Goal: Task Accomplishment & Management: Manage account settings

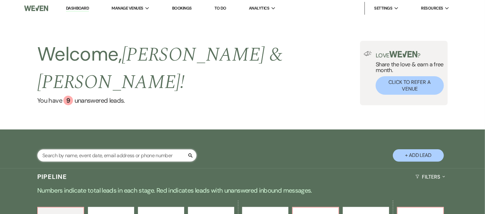
click at [85, 149] on input "text" at bounding box center [116, 155] width 159 height 12
type input "maya"
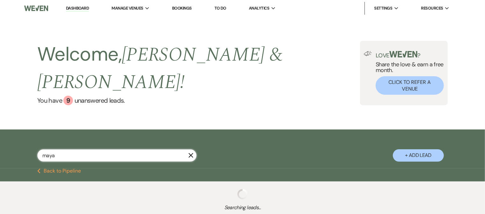
select select "5"
select select "8"
select select "10"
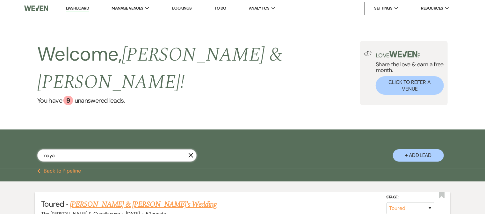
type input "maya"
click at [78, 199] on link "[PERSON_NAME] & [PERSON_NAME]'s Wedding" at bounding box center [143, 204] width 147 height 11
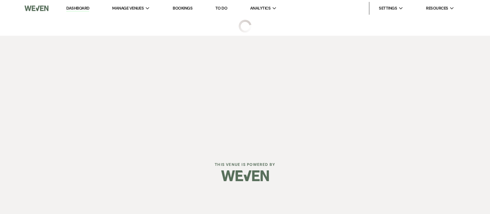
select select "5"
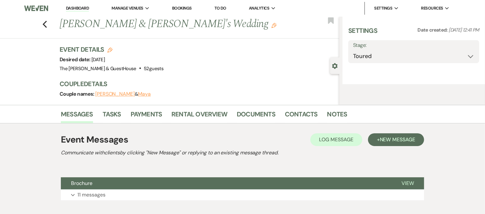
select select "14"
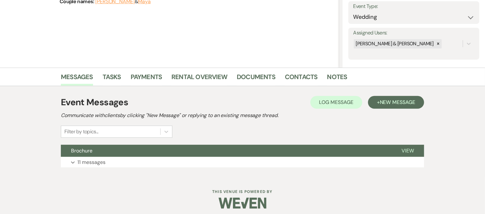
scroll to position [96, 0]
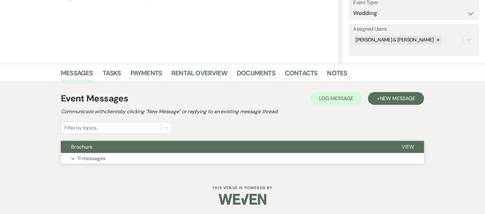
click at [78, 156] on p "11 messages" at bounding box center [91, 158] width 28 height 8
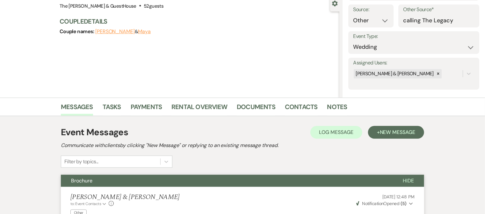
scroll to position [0, 0]
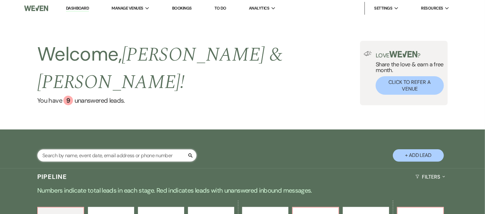
drag, startPoint x: 0, startPoint y: 0, endPoint x: 72, endPoint y: 140, distance: 157.3
click at [72, 149] on input "text" at bounding box center [116, 155] width 159 height 12
type input "m"
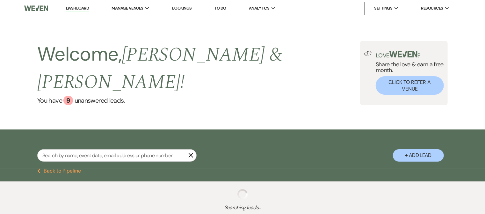
select select "4"
select select "6"
select select "5"
select select "6"
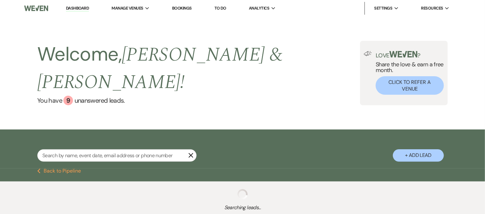
select select "8"
select select "4"
select select "8"
select select "3"
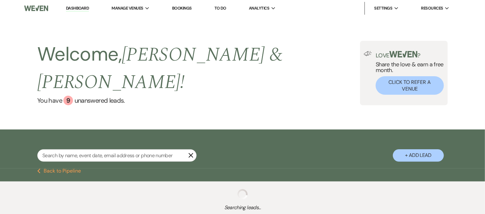
select select "5"
select select "8"
select select "3"
select select "2"
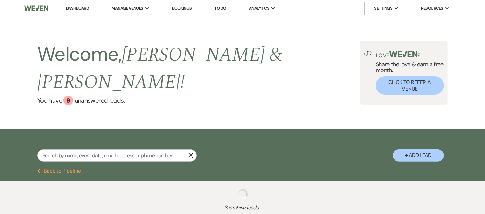
select select "4"
select select "8"
select select "3"
select select "8"
select select "3"
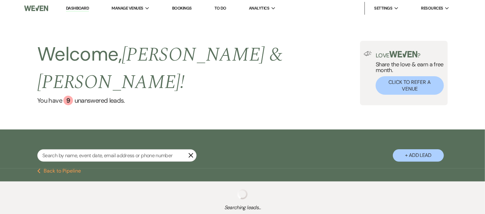
select select "6"
select select "8"
select select "1"
select select "6"
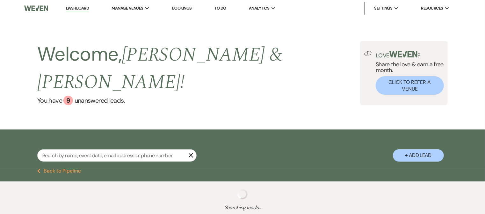
select select "8"
select select "3"
select select "5"
select select "8"
select select "6"
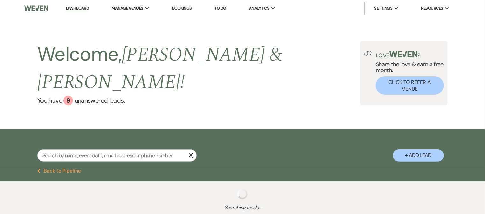
select select "2"
select select "8"
select select "6"
select select "8"
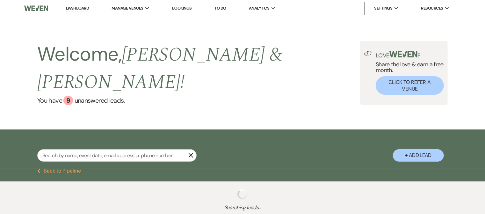
select select "4"
select select "8"
select select "6"
select select "2"
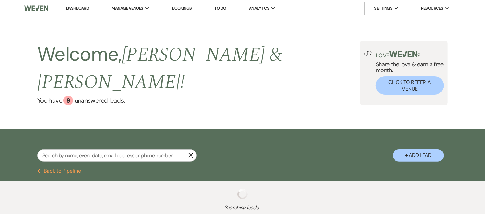
select select "6"
select select "8"
select select "3"
select select "2"
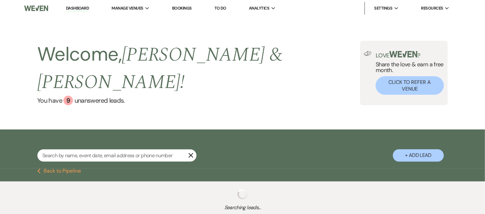
select select "6"
select select "2"
select select "4"
select select "2"
select select "5"
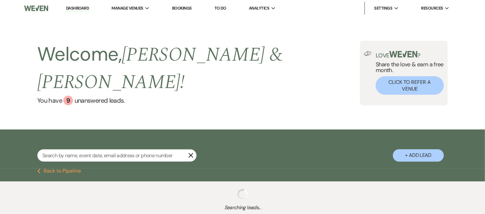
select select "6"
select select "2"
select select "8"
select select "7"
select select "6"
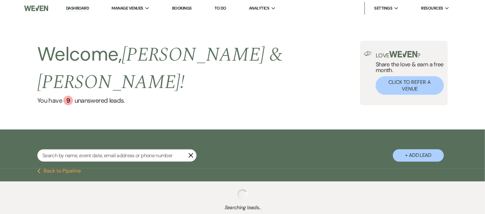
select select "6"
select select "5"
select select "8"
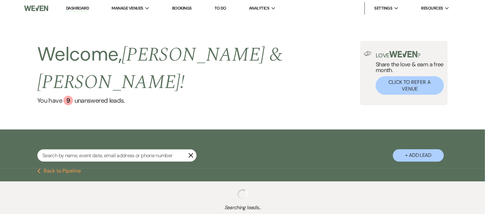
select select "6"
select select "2"
select select "8"
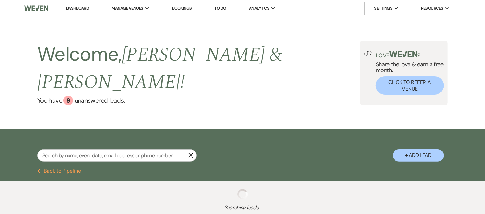
select select "3"
select select "2"
select select "6"
select select "2"
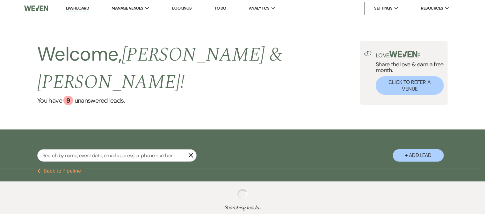
select select "8"
select select "6"
select select "2"
select select "6"
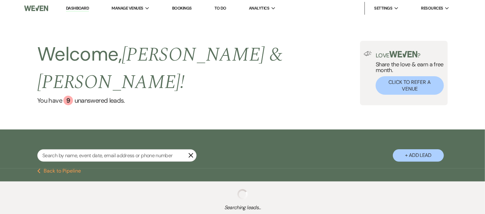
select select "8"
select select "1"
select select "2"
select select "8"
select select "7"
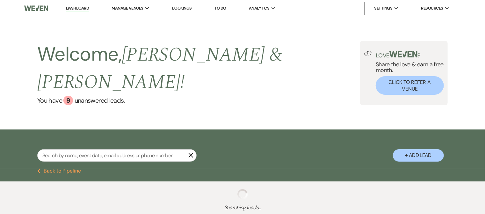
select select "8"
select select "7"
select select "6"
select select "8"
select select "6"
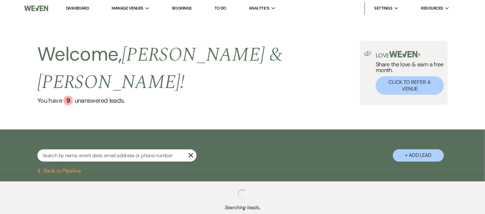
select select "2"
select select "6"
select select "2"
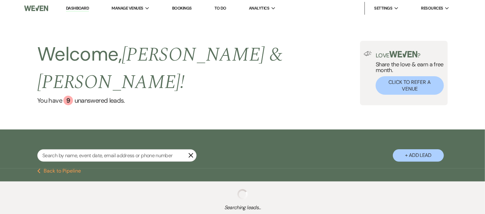
select select "2"
select select "8"
select select "3"
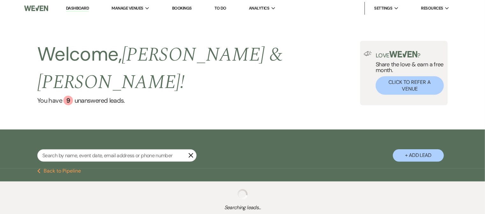
select select "8"
select select "6"
select select "5"
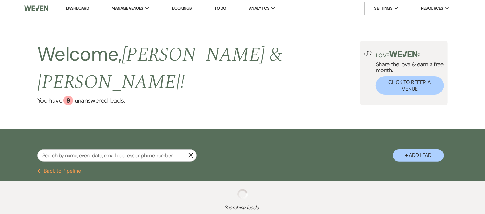
select select "2"
select select "8"
select select "1"
select select "6"
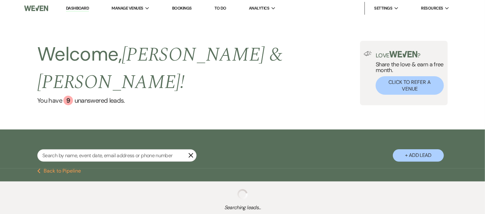
select select "2"
select select "5"
select select "2"
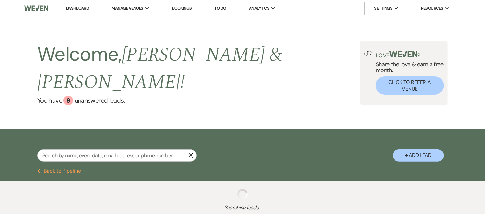
select select "2"
select select "5"
select select "4"
select select "8"
select select "4"
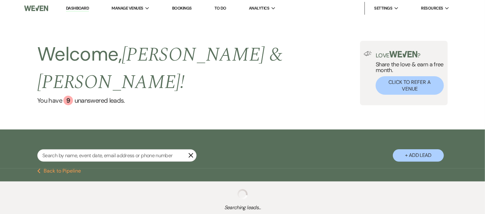
select select "5"
select select "6"
select select "2"
select select "6"
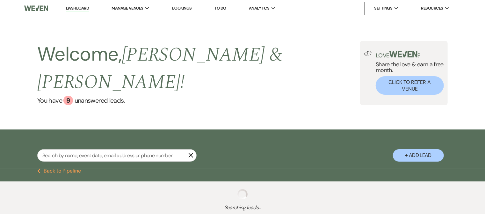
select select "5"
select select "6"
select select "2"
select select "8"
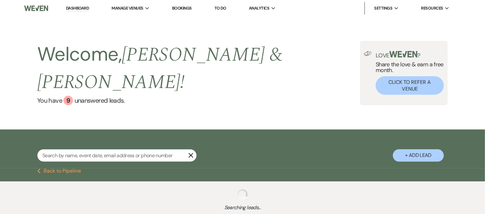
select select "1"
select select "8"
select select "1"
select select "5"
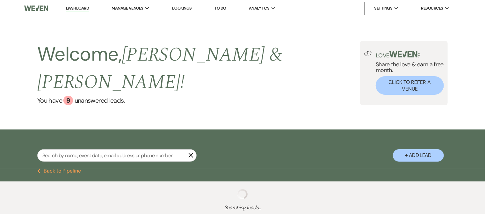
select select "6"
select select "2"
select select "6"
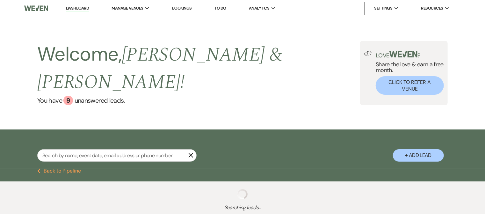
select select "5"
select select "6"
select select "5"
select select "8"
select select "6"
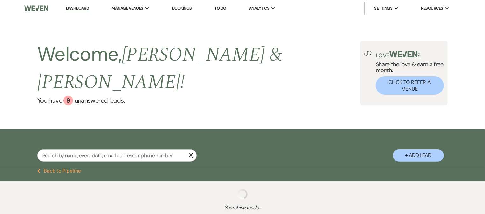
select select "8"
select select "2"
select select "5"
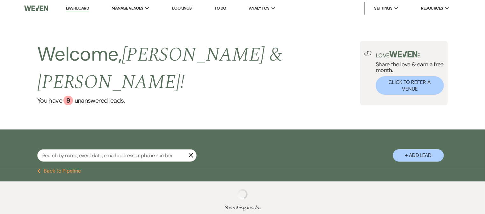
select select "5"
select select "4"
select select "5"
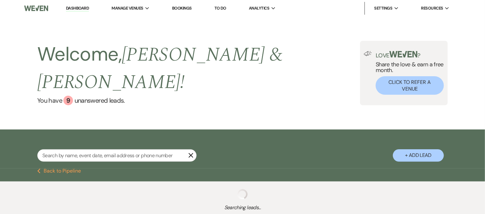
select select "8"
select select "5"
select select "4"
select select "8"
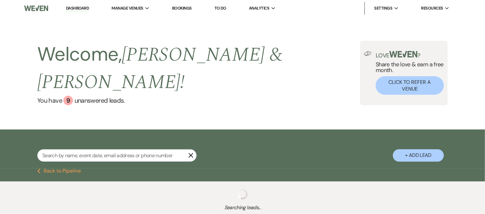
select select "6"
select select "2"
select select "8"
select select "6"
select select "8"
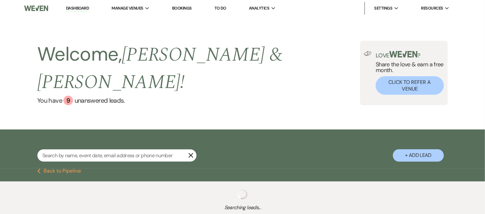
select select "6"
select select "5"
select select "2"
select select "8"
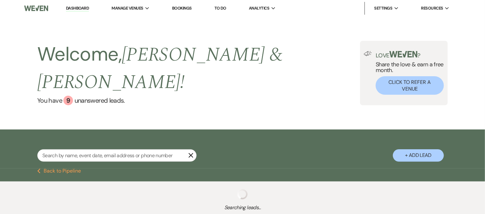
select select "6"
select select "5"
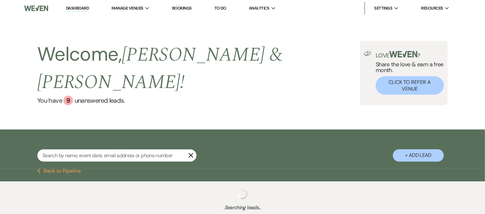
select select "8"
select select "5"
select select "8"
select select "6"
select select "2"
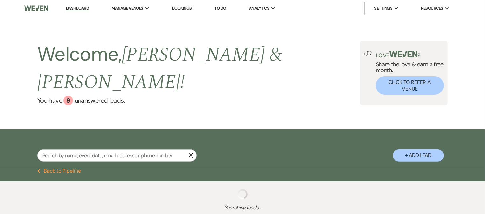
select select "8"
select select "6"
select select "8"
select select "1"
select select "6"
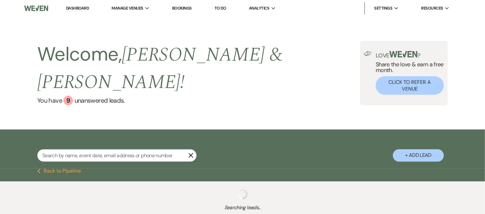
select select "8"
select select "1"
select select "5"
select select "2"
select select "8"
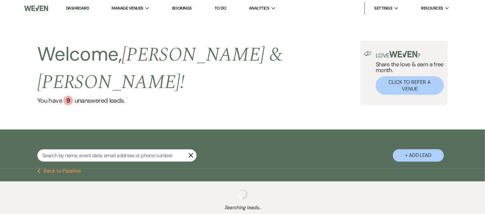
select select "7"
select select "8"
select select "5"
select select "8"
select select "5"
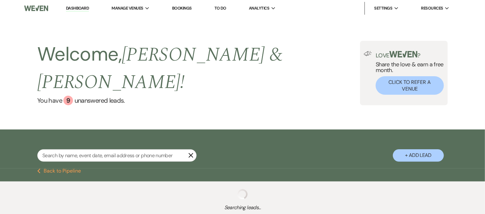
select select "2"
select select "8"
select select "6"
select select "8"
select select "4"
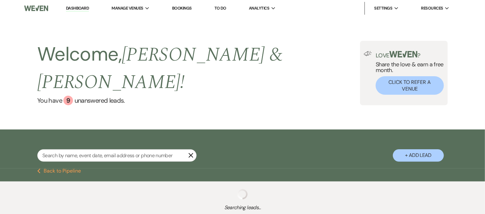
select select "2"
select select "8"
select select "5"
